Goal: Task Accomplishment & Management: Use online tool/utility

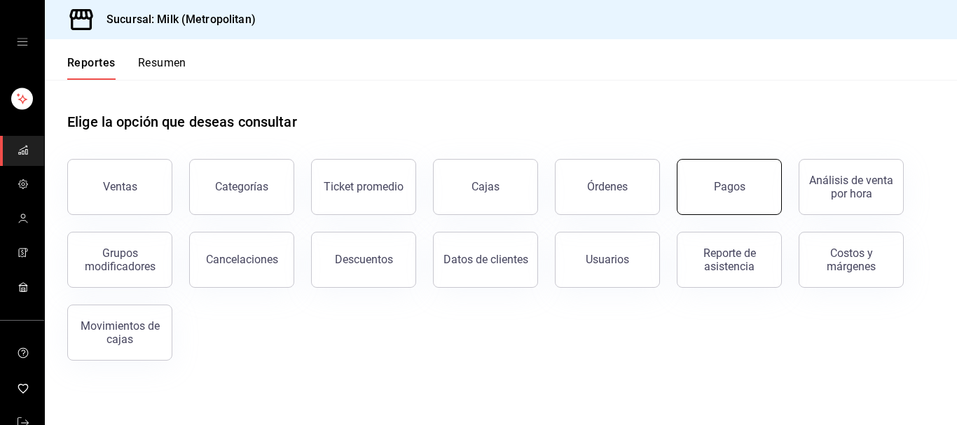
click at [719, 192] on div "Pagos" at bounding box center [730, 186] width 32 height 13
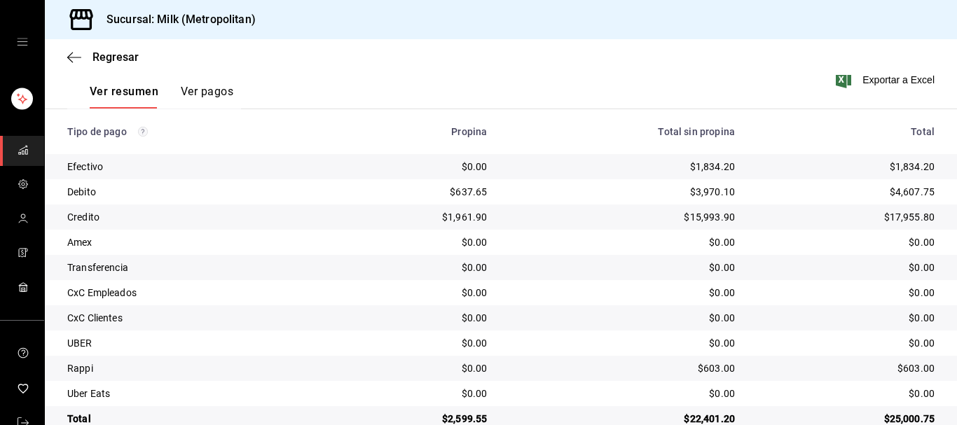
scroll to position [244, 0]
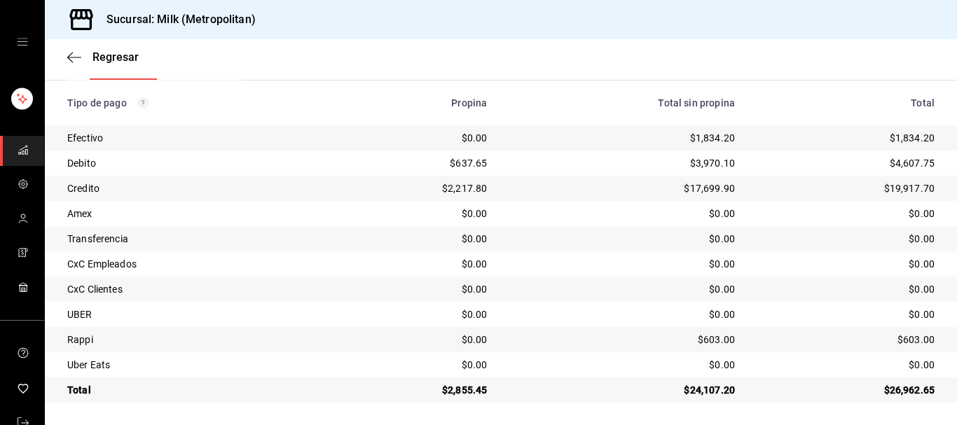
scroll to position [244, 0]
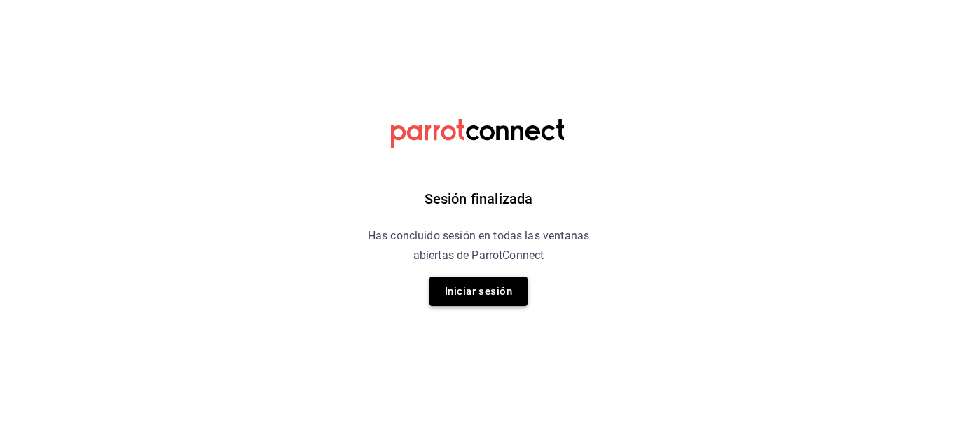
click at [485, 296] on button "Iniciar sesión" at bounding box center [478, 291] width 98 height 29
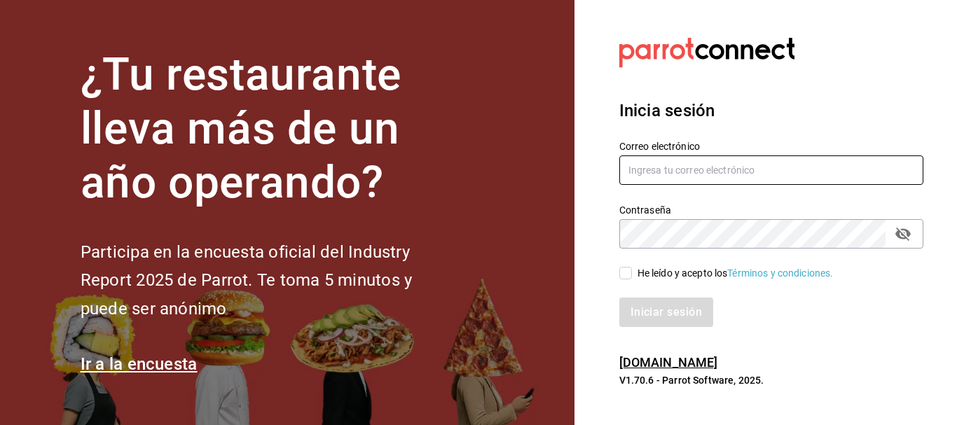
click at [675, 170] on input "text" at bounding box center [771, 170] width 304 height 29
type input "[EMAIL_ADDRESS][DOMAIN_NAME]"
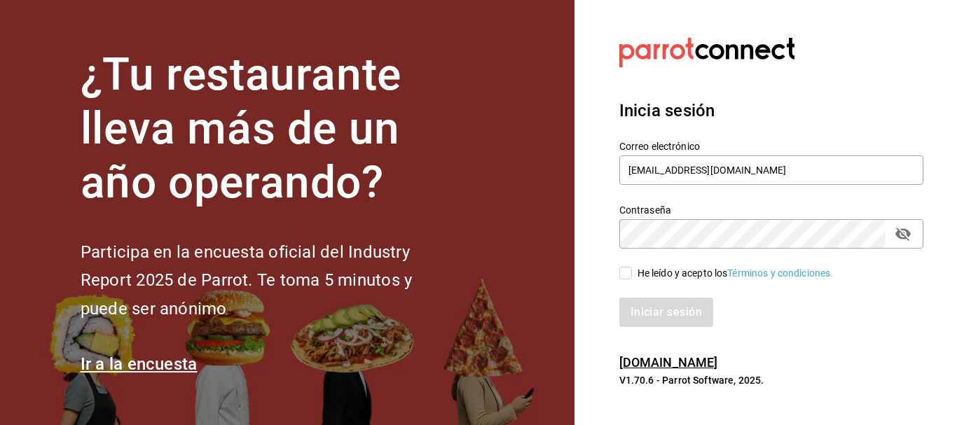
click at [645, 278] on div "He leído y acepto los Términos y condiciones." at bounding box center [735, 273] width 196 height 15
click at [632, 278] on input "He leído y acepto los Términos y condiciones." at bounding box center [625, 273] width 13 height 13
checkbox input "true"
click at [654, 302] on button "Iniciar sesión" at bounding box center [666, 312] width 95 height 29
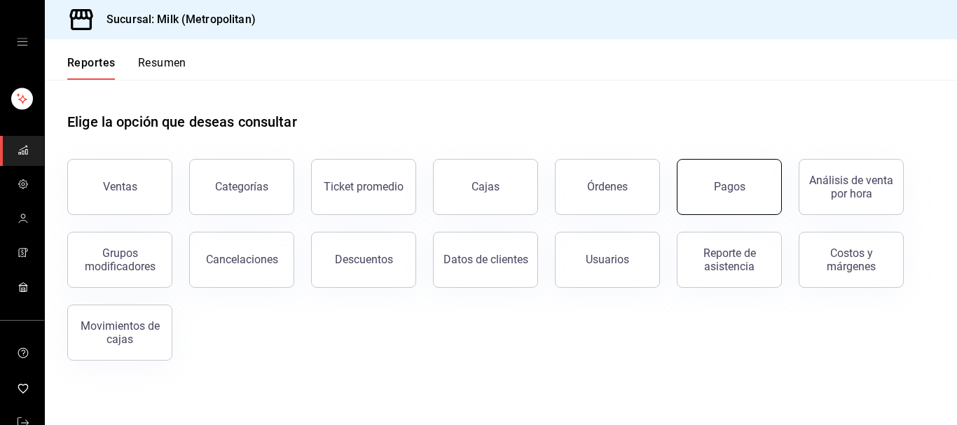
click at [698, 194] on button "Pagos" at bounding box center [729, 187] width 105 height 56
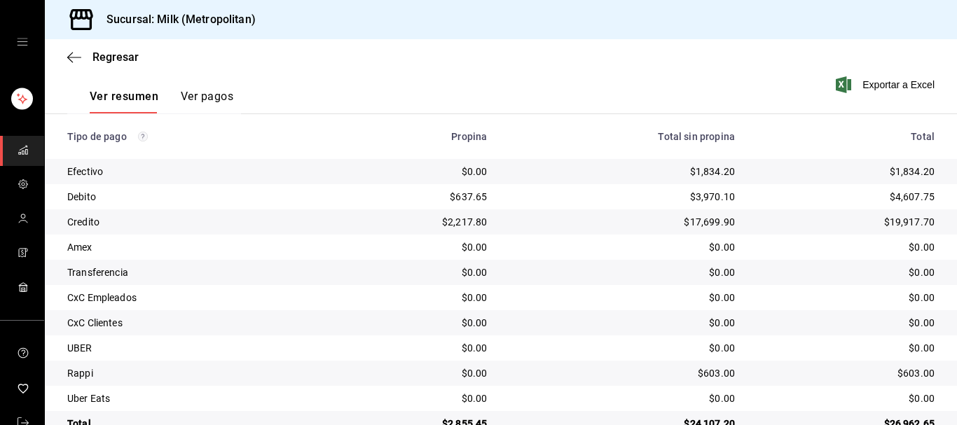
scroll to position [214, 0]
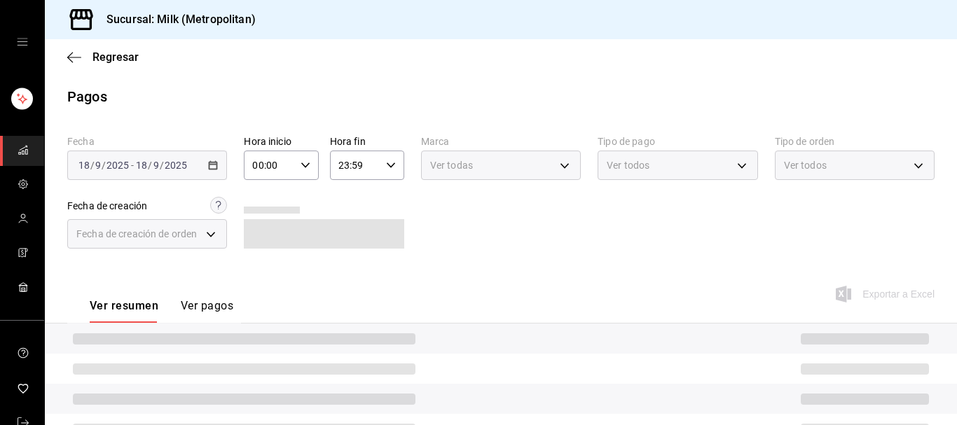
scroll to position [162, 0]
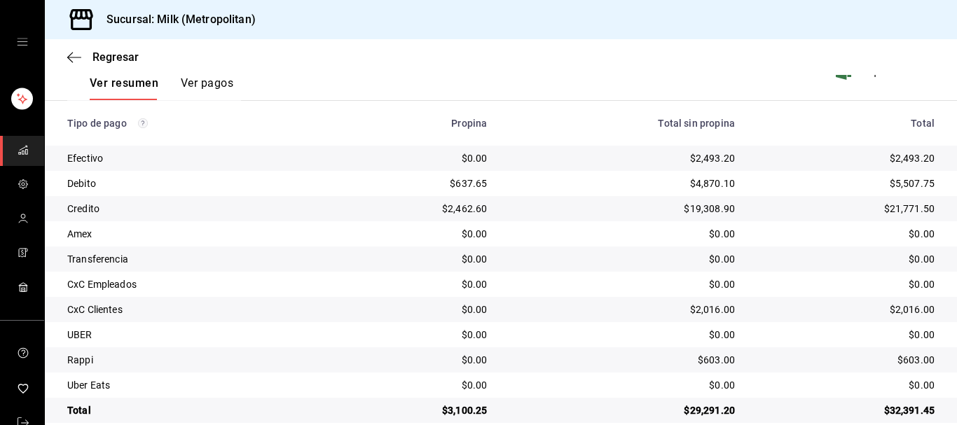
scroll to position [244, 0]
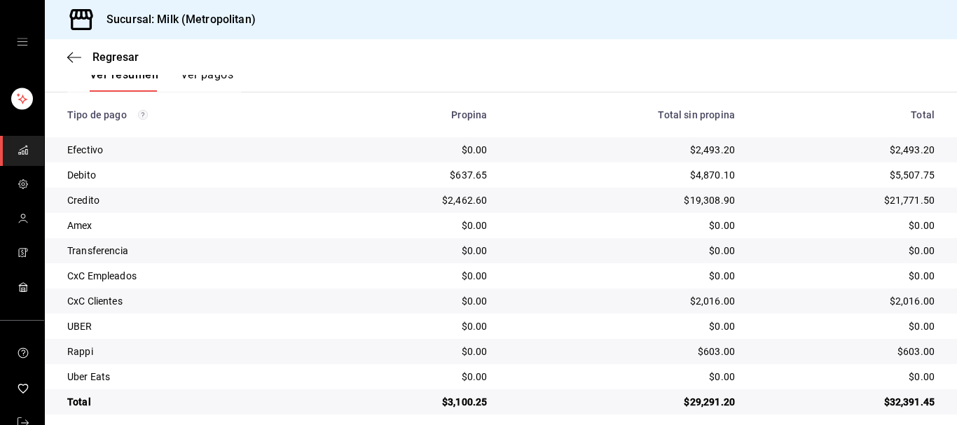
scroll to position [244, 0]
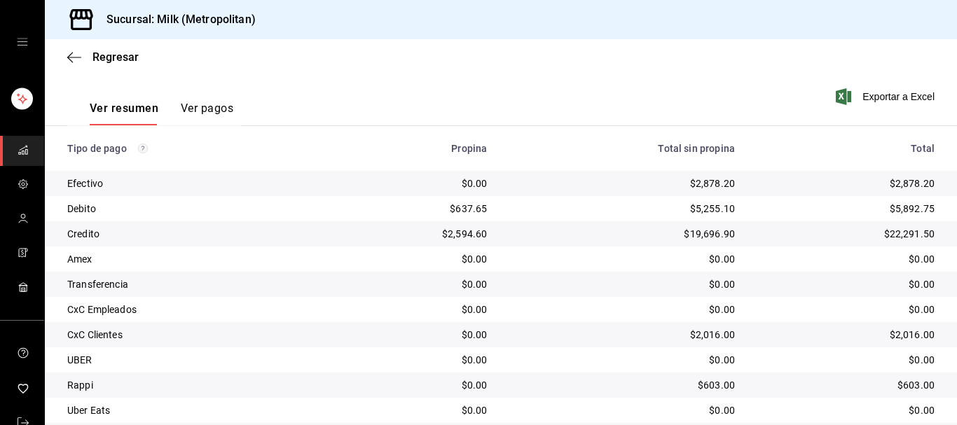
scroll to position [244, 0]
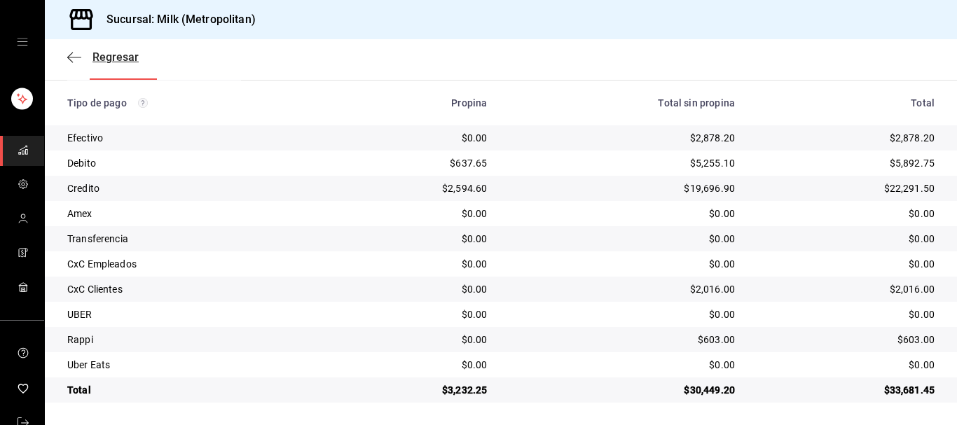
click at [81, 63] on span "Regresar" at bounding box center [102, 56] width 71 height 13
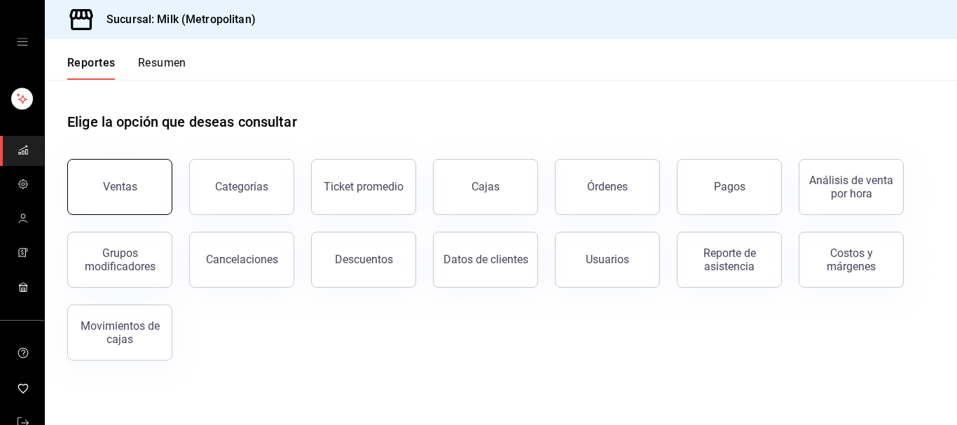
click at [120, 178] on button "Ventas" at bounding box center [119, 187] width 105 height 56
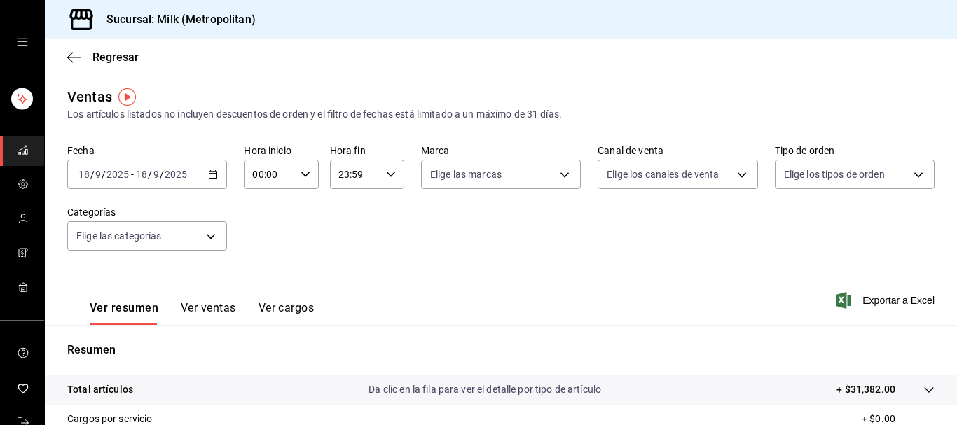
click at [215, 176] on icon "button" at bounding box center [213, 175] width 10 height 10
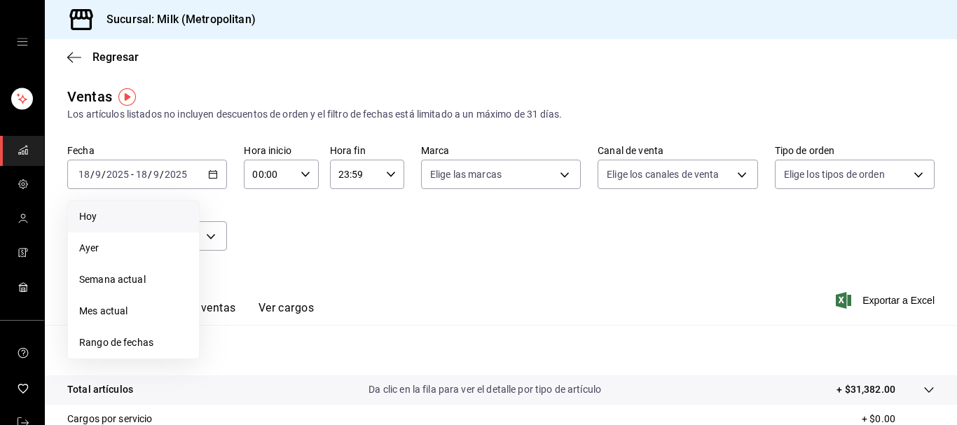
click at [101, 213] on span "Hoy" at bounding box center [133, 216] width 109 height 15
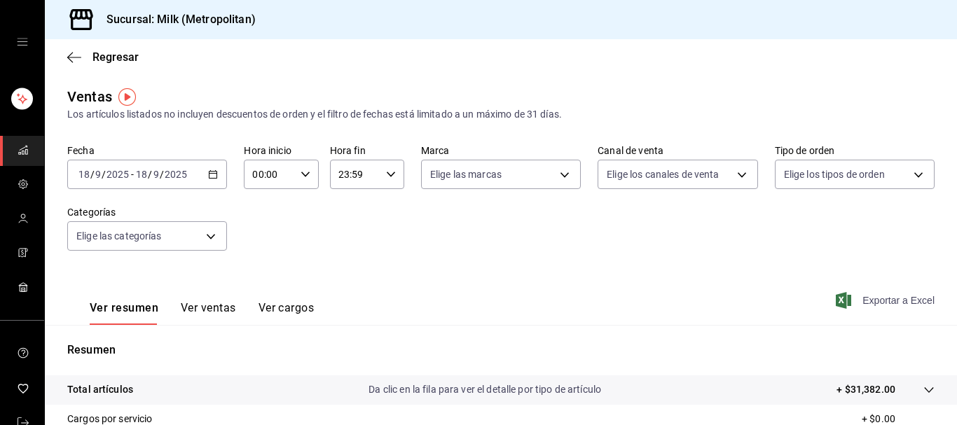
click at [882, 303] on span "Exportar a Excel" at bounding box center [887, 300] width 96 height 17
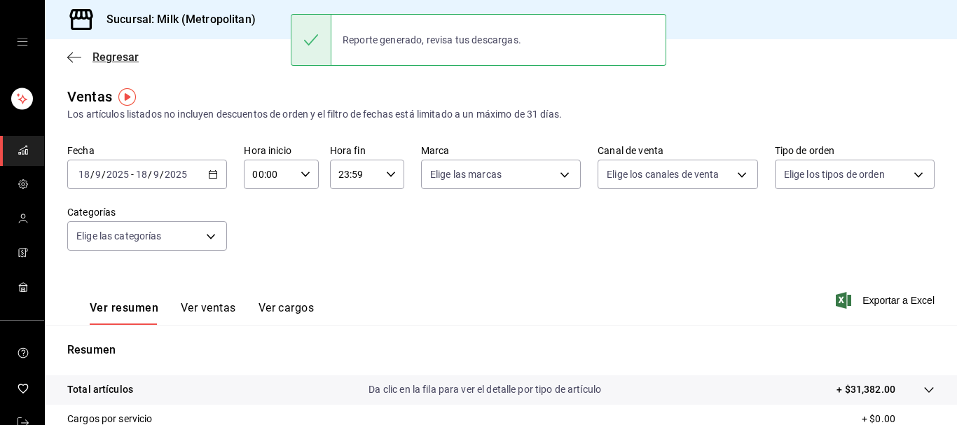
click at [71, 58] on icon "button" at bounding box center [74, 57] width 14 height 13
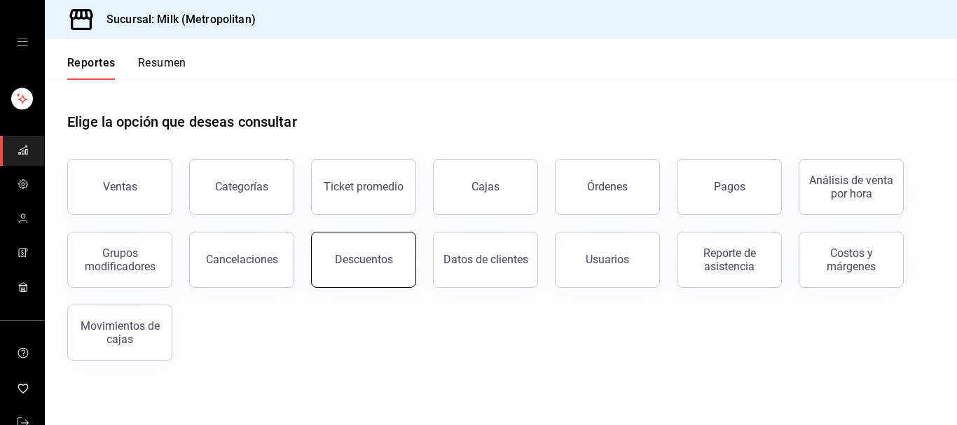
click at [366, 242] on button "Descuentos" at bounding box center [363, 260] width 105 height 56
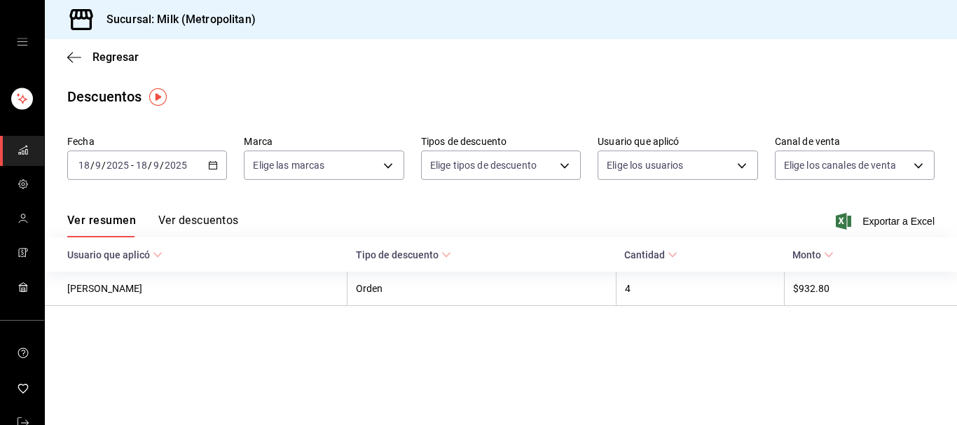
click at [210, 168] on icon "button" at bounding box center [213, 165] width 10 height 10
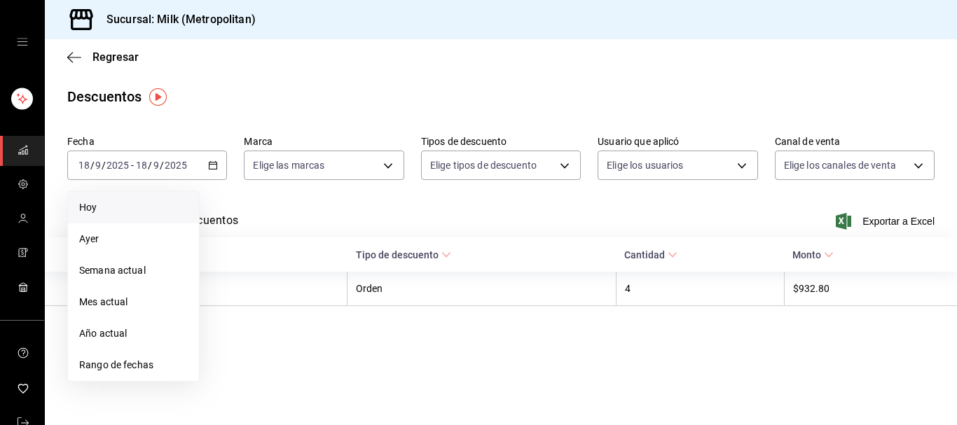
drag, startPoint x: 49, startPoint y: 210, endPoint x: 81, endPoint y: 210, distance: 31.5
click at [81, 210] on span "Hoy" at bounding box center [133, 207] width 109 height 15
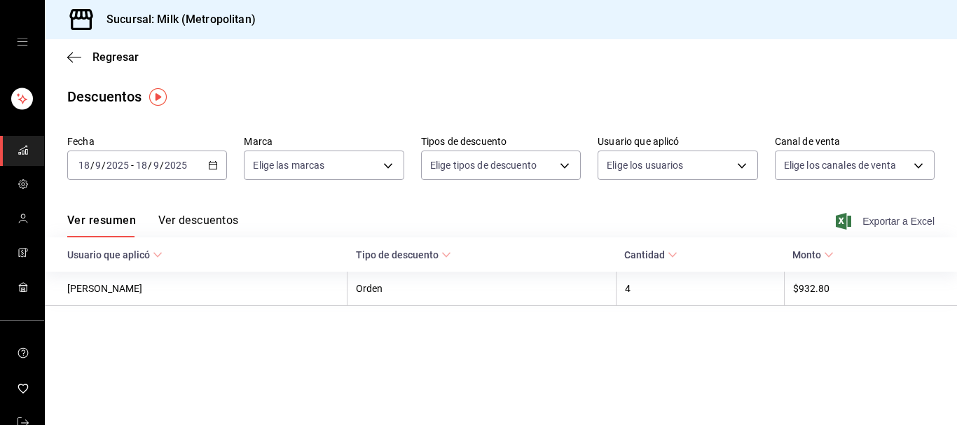
click at [885, 223] on span "Exportar a Excel" at bounding box center [887, 221] width 96 height 17
click at [70, 62] on icon "button" at bounding box center [74, 57] width 14 height 13
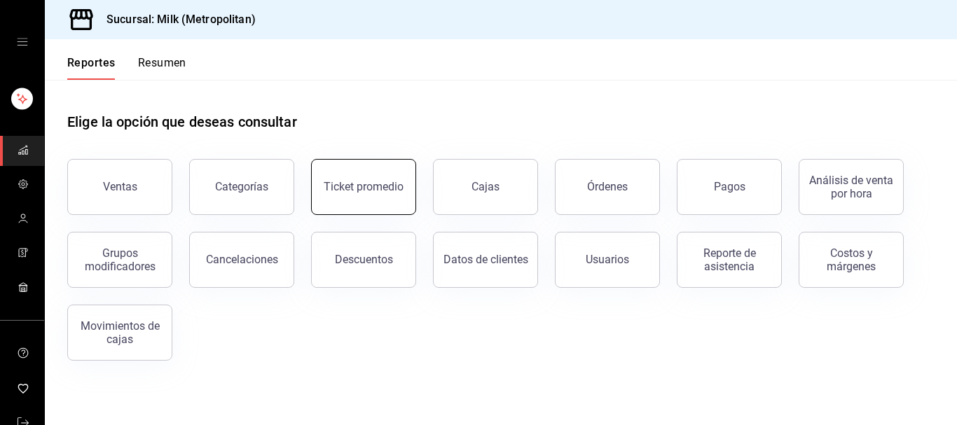
click at [373, 195] on button "Ticket promedio" at bounding box center [363, 187] width 105 height 56
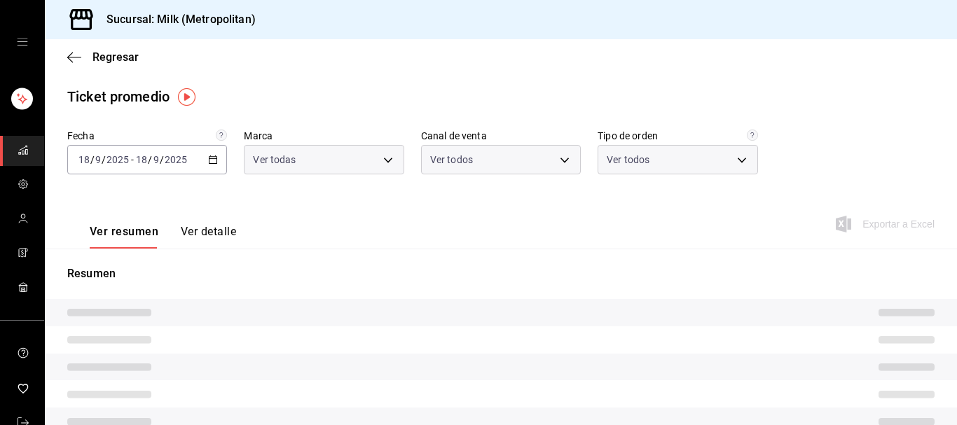
type input "57c9fc47-e65f-4221-a10c-96a6466a6251"
type input "PARROT,UBER_EATS,RAPPI,DIDI_FOOD,ONLINE"
type input "c6efb9bd-abd5-48a3-8783-83cc8f48df17,ac96d0b7-0302-404a-8271-ab3d4d47528d,08d44…"
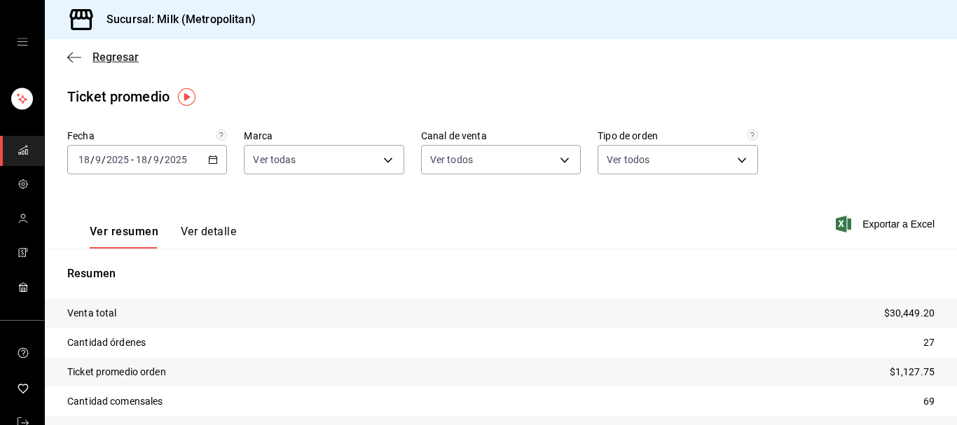
click at [79, 61] on icon "button" at bounding box center [74, 57] width 14 height 13
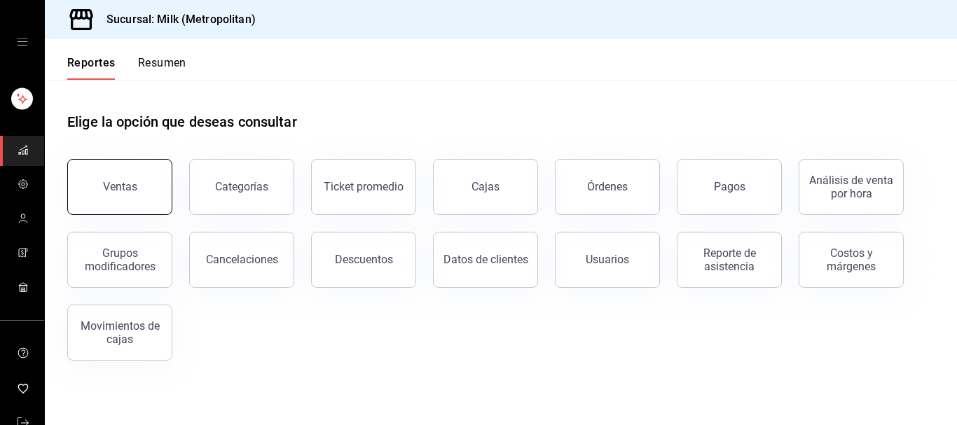
click at [152, 179] on button "Ventas" at bounding box center [119, 187] width 105 height 56
